Goal: Obtain resource: Obtain resource

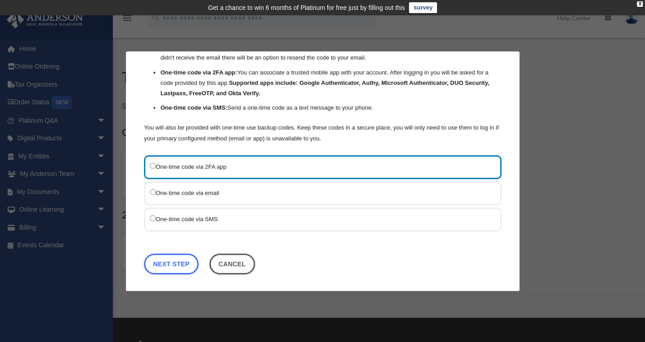
scroll to position [60, 0]
click at [186, 214] on label "One-time code via SMS" at bounding box center [318, 219] width 337 height 11
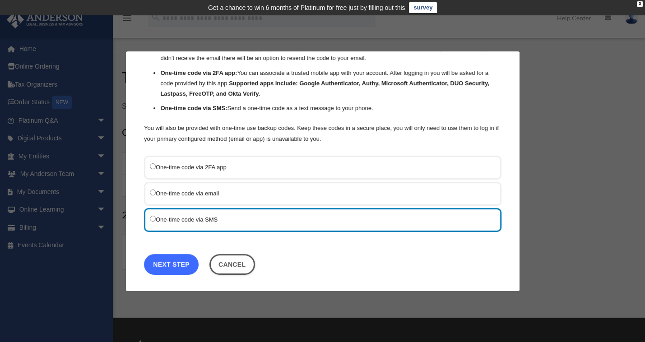
click at [172, 264] on link "Next Step" at bounding box center [171, 264] width 55 height 21
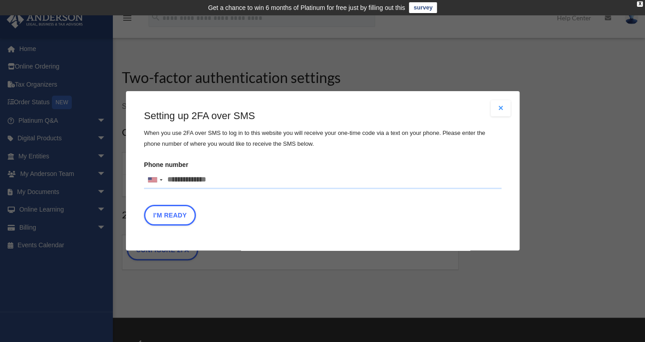
click at [233, 178] on input "Phone number United States +1 United Kingdom +44 Afghanistan (‫افغانستان‬‎) +93…" at bounding box center [323, 180] width 358 height 18
click at [225, 181] on input "Phone number United States +1 United Kingdom +44 Afghanistan (‫افغانستان‬‎) +93…" at bounding box center [323, 180] width 358 height 18
type input "**********"
click at [168, 220] on button "I'm Ready" at bounding box center [170, 215] width 52 height 21
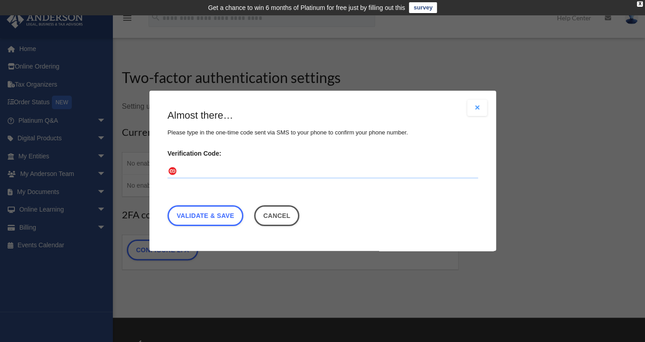
click at [203, 174] on input "Verification Code:" at bounding box center [322, 172] width 311 height 14
type input "******"
click at [214, 217] on link "Validate & Save" at bounding box center [205, 216] width 76 height 21
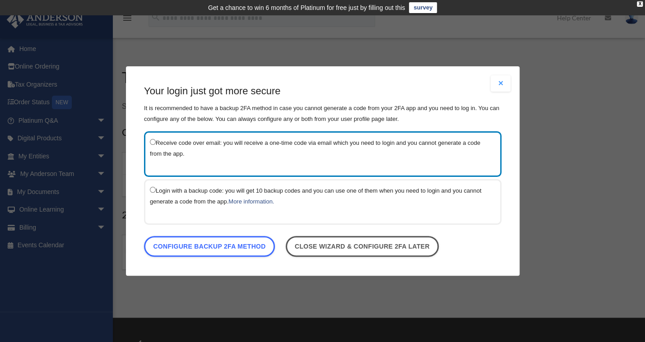
click at [502, 84] on button "Close modal" at bounding box center [501, 83] width 20 height 16
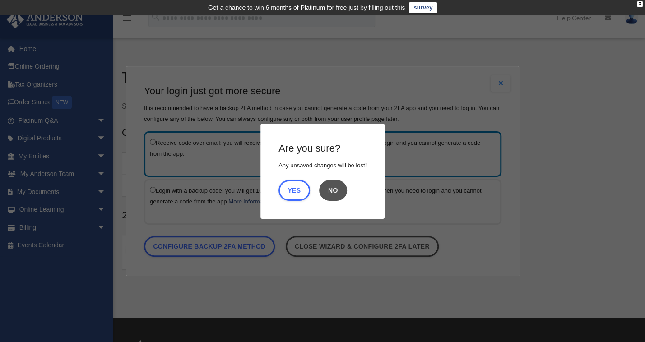
click at [335, 189] on button "No" at bounding box center [333, 190] width 28 height 21
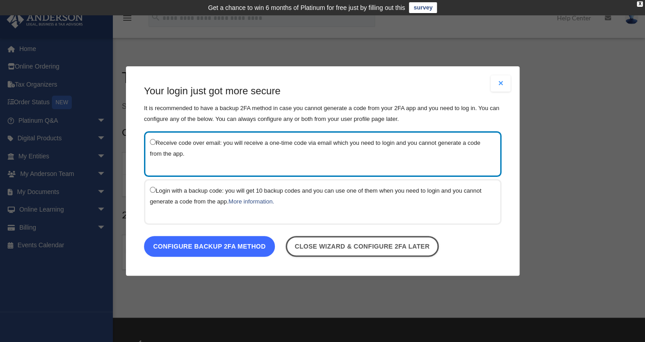
click at [217, 248] on link "Configure backup 2FA method" at bounding box center [209, 246] width 131 height 21
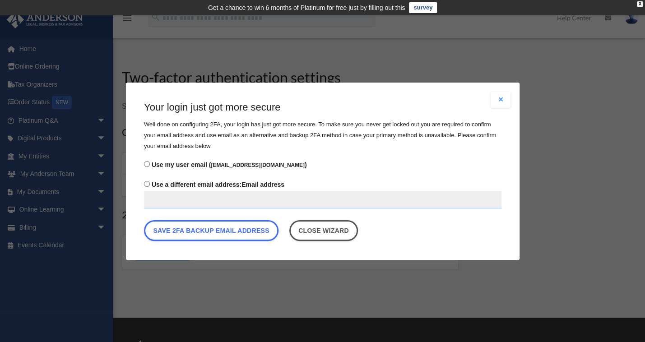
click at [181, 198] on input "Use a different email address: Email address" at bounding box center [323, 200] width 358 height 18
type input "**********"
type button "Save email backup options"
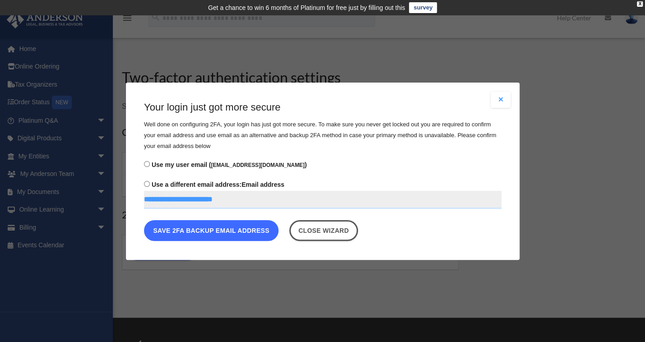
click at [217, 231] on button "Save 2FA backup email address" at bounding box center [211, 230] width 135 height 21
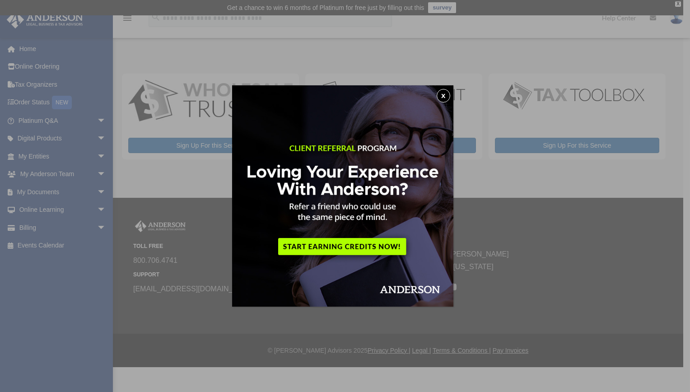
click at [446, 96] on button "x" at bounding box center [444, 96] width 14 height 14
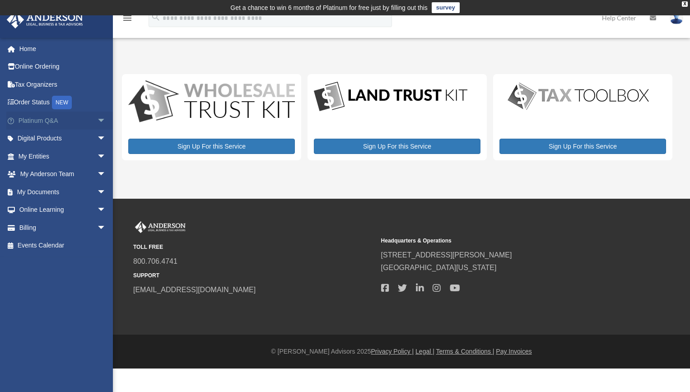
click at [97, 118] on span "arrow_drop_down" at bounding box center [106, 121] width 18 height 19
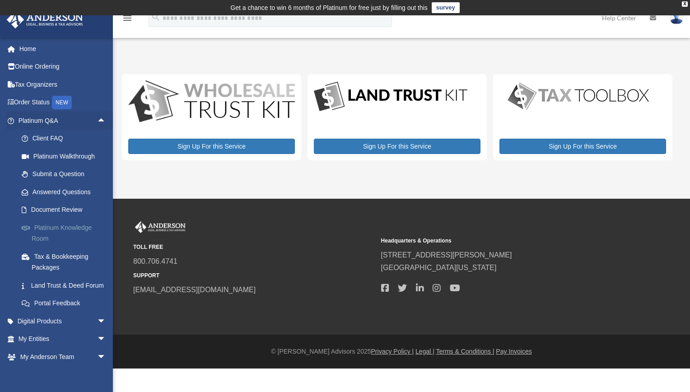
click at [66, 226] on link "Platinum Knowledge Room" at bounding box center [66, 232] width 107 height 29
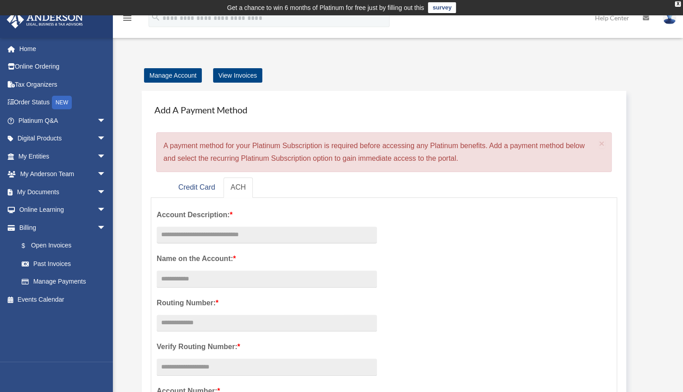
click at [349, 191] on ul "Credit Card ACH" at bounding box center [384, 187] width 466 height 20
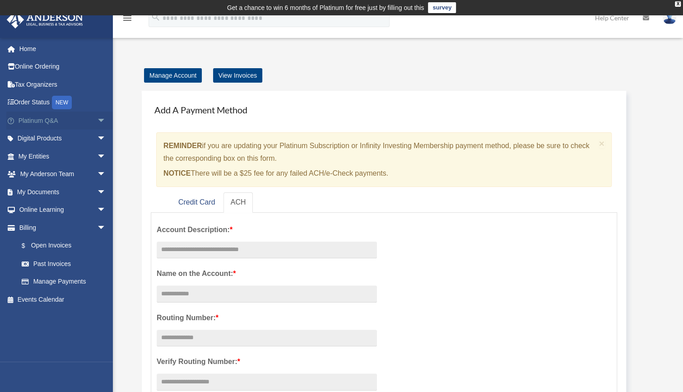
click at [41, 117] on link "Platinum Q&A arrow_drop_down" at bounding box center [62, 121] width 113 height 18
click at [97, 118] on span "arrow_drop_down" at bounding box center [106, 121] width 18 height 19
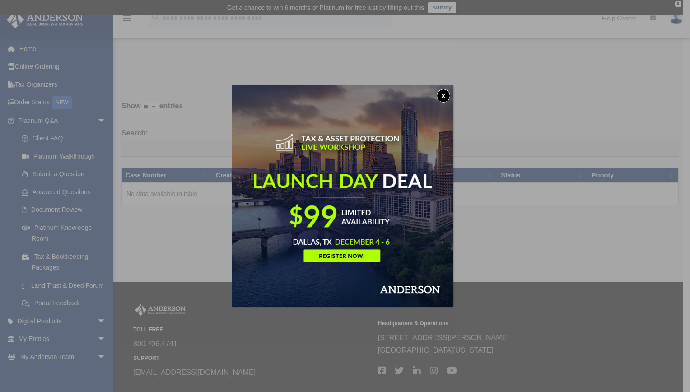
click at [445, 98] on button "x" at bounding box center [444, 96] width 14 height 14
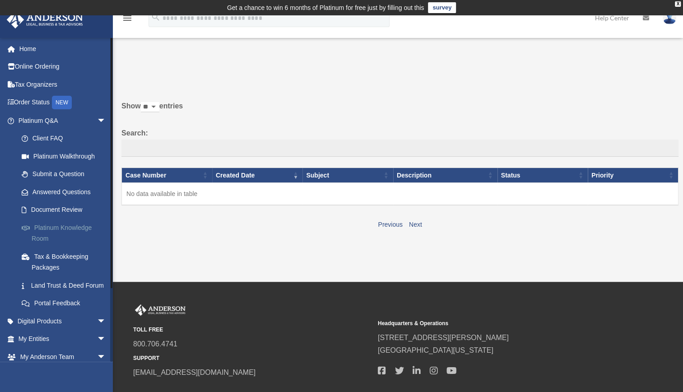
click at [58, 227] on link "Platinum Knowledge Room" at bounding box center [66, 232] width 107 height 29
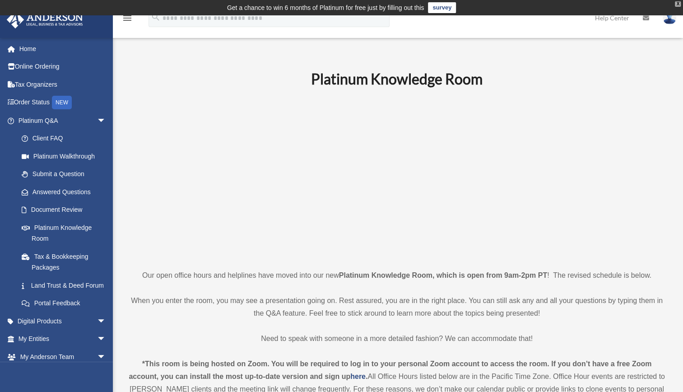
click at [679, 2] on div "X" at bounding box center [678, 3] width 6 height 5
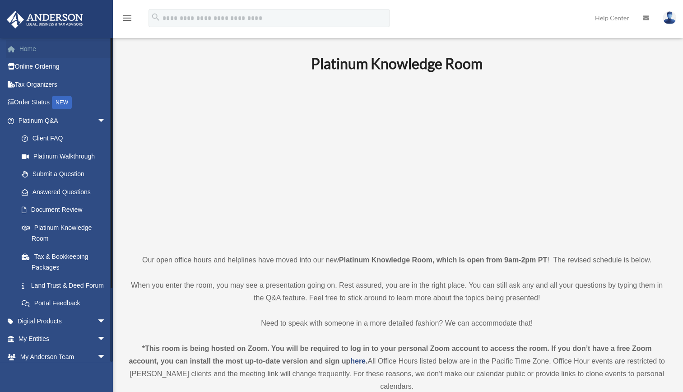
click at [37, 48] on link "Home" at bounding box center [62, 49] width 113 height 18
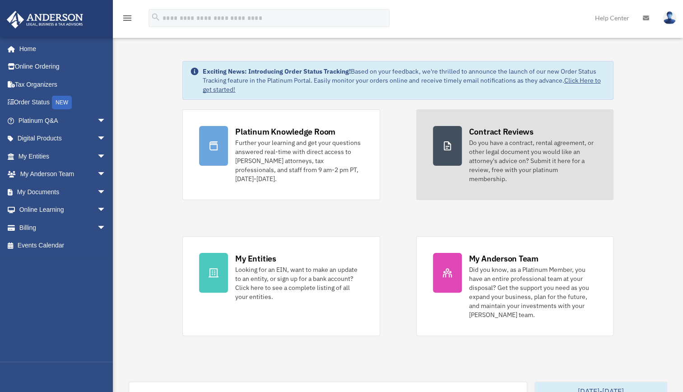
click at [503, 138] on div "Do you have a contract, rental agreement, or other legal document you would lik…" at bounding box center [533, 160] width 128 height 45
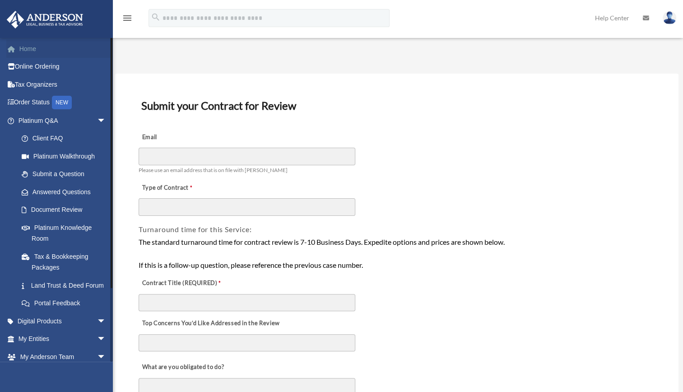
click at [26, 48] on link "Home" at bounding box center [62, 49] width 113 height 18
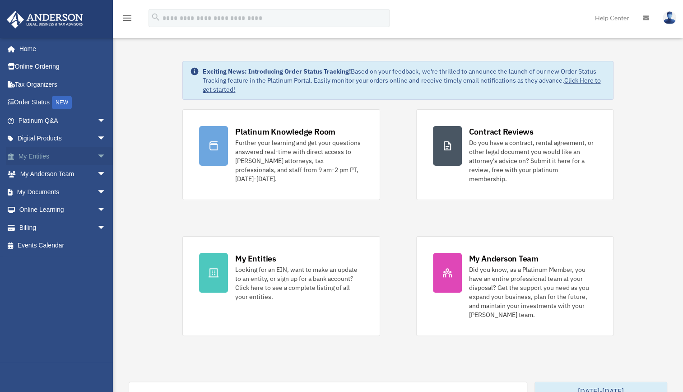
click at [36, 155] on link "My Entities arrow_drop_down" at bounding box center [62, 156] width 113 height 18
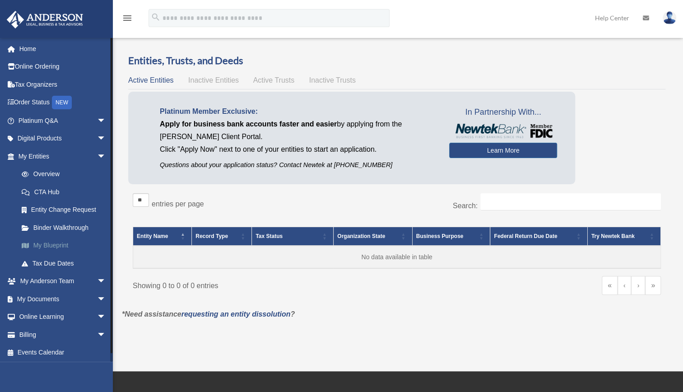
click at [41, 243] on link "My Blueprint" at bounding box center [66, 246] width 107 height 18
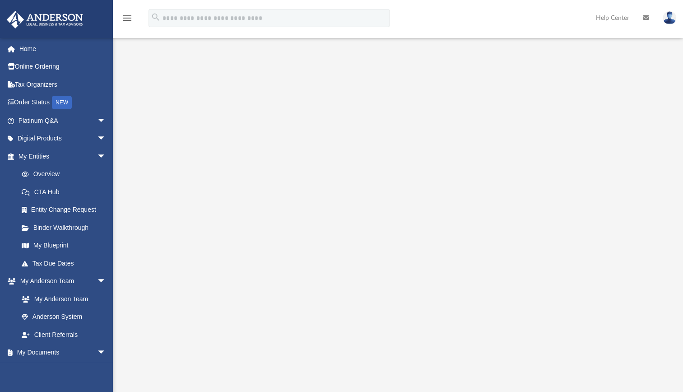
scroll to position [46, 0]
click at [37, 352] on link "My Documents arrow_drop_down" at bounding box center [62, 353] width 113 height 18
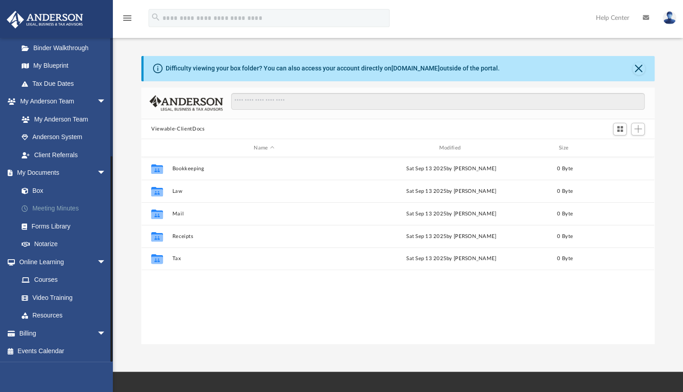
scroll to position [179, 0]
click at [97, 172] on span "arrow_drop_down" at bounding box center [106, 174] width 18 height 19
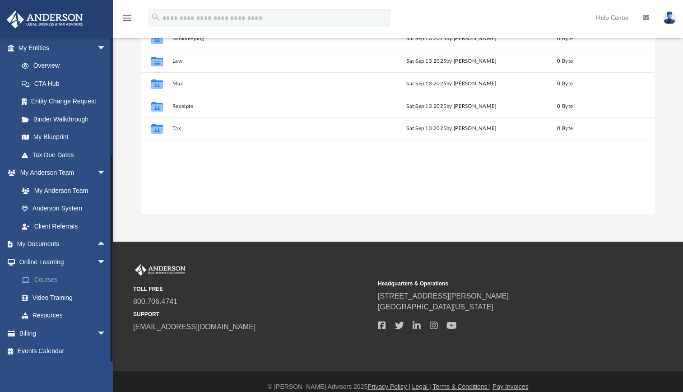
scroll to position [141, 0]
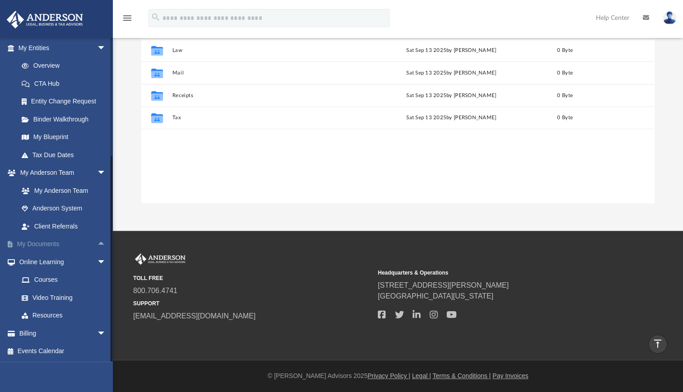
click at [52, 240] on link "My Documents arrow_drop_up" at bounding box center [62, 244] width 113 height 18
click at [97, 245] on span "arrow_drop_up" at bounding box center [106, 244] width 18 height 19
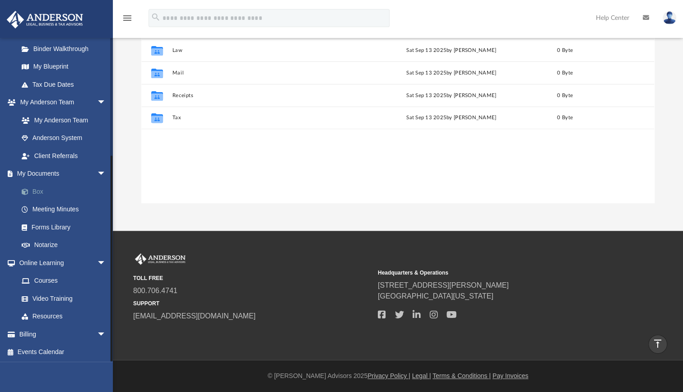
click at [40, 191] on link "Box" at bounding box center [66, 191] width 107 height 18
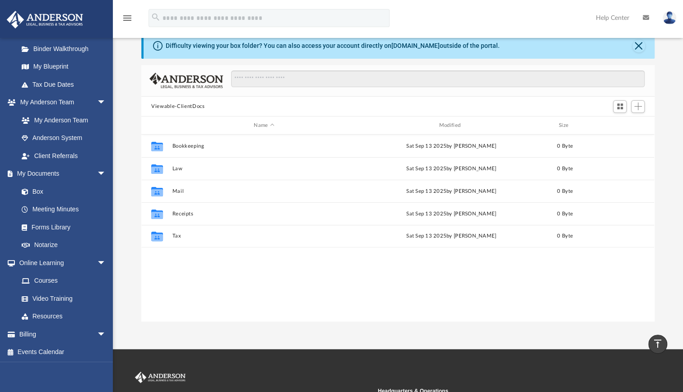
scroll to position [22, 0]
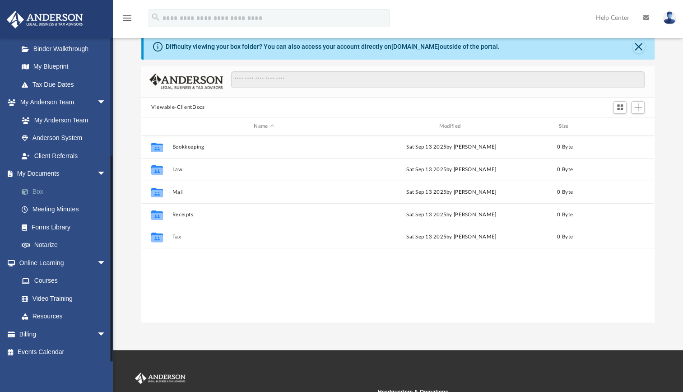
click at [53, 192] on link "Box" at bounding box center [66, 191] width 107 height 18
click at [53, 228] on link "Forms Library" at bounding box center [66, 227] width 107 height 18
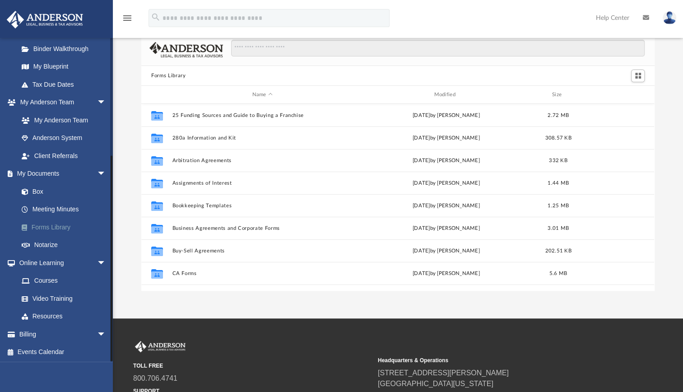
scroll to position [198, 506]
click at [53, 228] on link "Forms Library" at bounding box center [66, 227] width 107 height 18
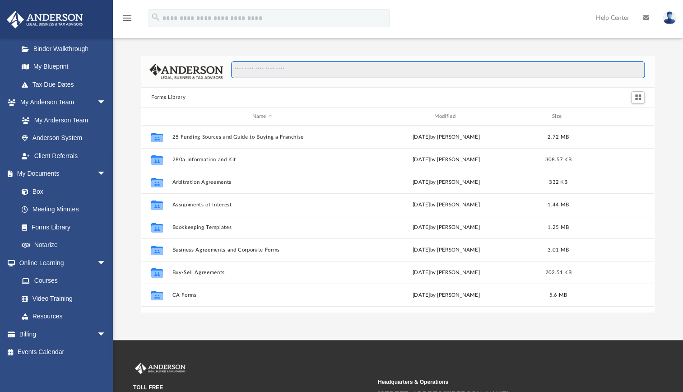
click at [276, 74] on input "Search files and folders" at bounding box center [438, 69] width 414 height 17
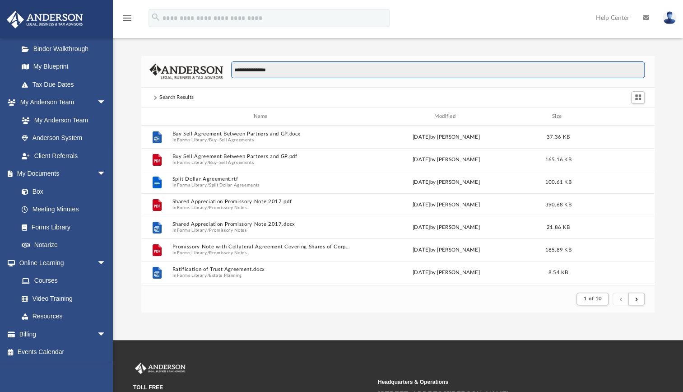
click at [432, 71] on input "**********" at bounding box center [438, 69] width 414 height 17
type input "*"
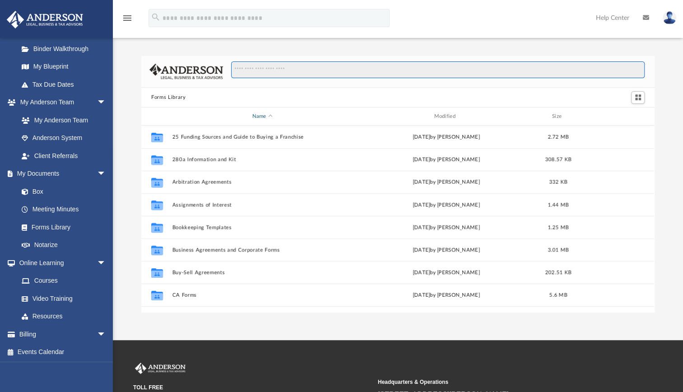
scroll to position [7, 7]
